Goal: Find specific page/section: Find specific page/section

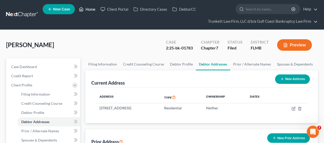
click at [89, 9] on link "Home" at bounding box center [87, 9] width 22 height 9
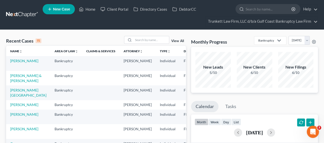
click at [153, 41] on input "search" at bounding box center [152, 39] width 36 height 7
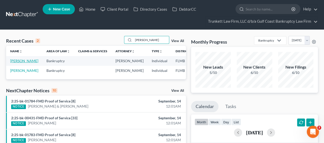
type input "[PERSON_NAME]"
click at [15, 63] on link "[PERSON_NAME]" at bounding box center [24, 60] width 28 height 4
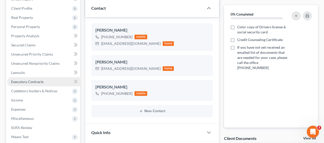
scroll to position [85, 0]
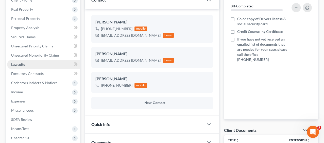
click at [23, 65] on span "Lawsuits" at bounding box center [18, 64] width 14 height 4
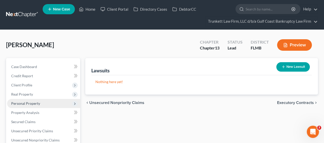
click at [22, 101] on span "Personal Property" at bounding box center [25, 103] width 29 height 4
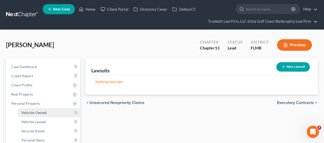
click at [27, 112] on span "Vehicles Owned" at bounding box center [33, 112] width 25 height 4
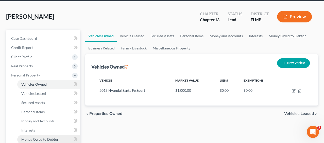
scroll to position [56, 0]
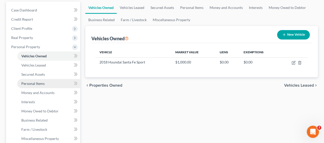
click at [30, 83] on span "Personal Items" at bounding box center [32, 83] width 23 height 4
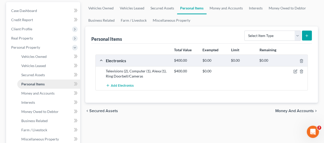
scroll to position [56, 0]
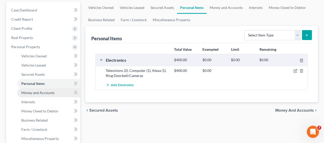
click at [27, 91] on span "Money and Accounts" at bounding box center [37, 92] width 33 height 4
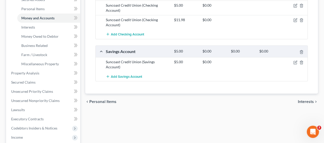
scroll to position [123, 0]
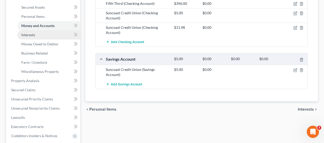
click at [37, 34] on link "Interests" at bounding box center [48, 34] width 63 height 9
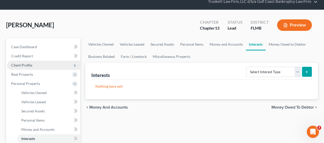
scroll to position [28, 0]
